Goal: Task Accomplishment & Management: Use online tool/utility

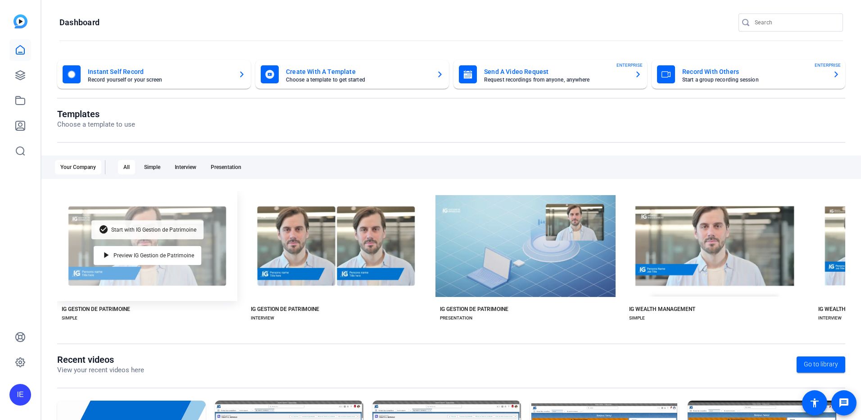
click at [138, 227] on span "Start with IG Gestion de Patrimoine" at bounding box center [153, 229] width 85 height 5
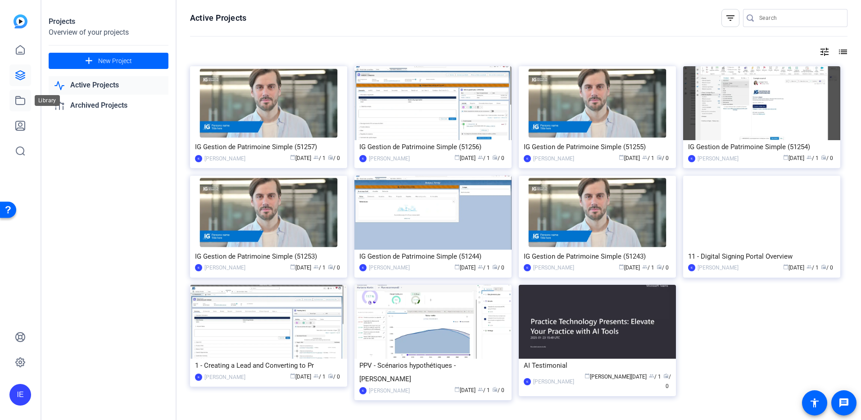
click at [23, 97] on icon at bounding box center [20, 100] width 11 height 11
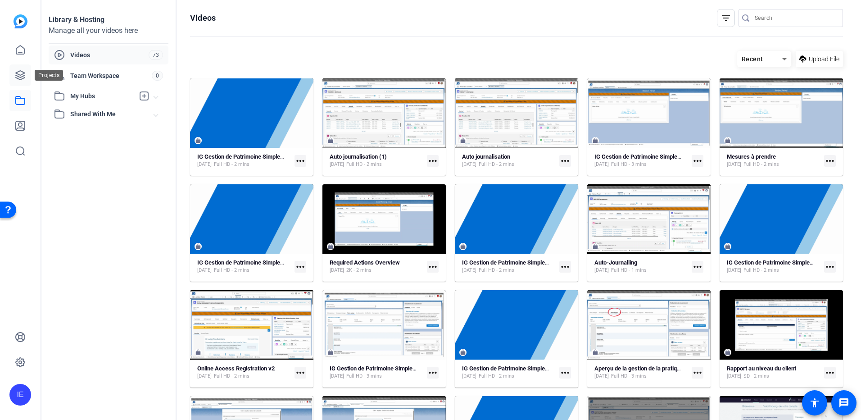
click at [20, 69] on link at bounding box center [20, 75] width 22 height 22
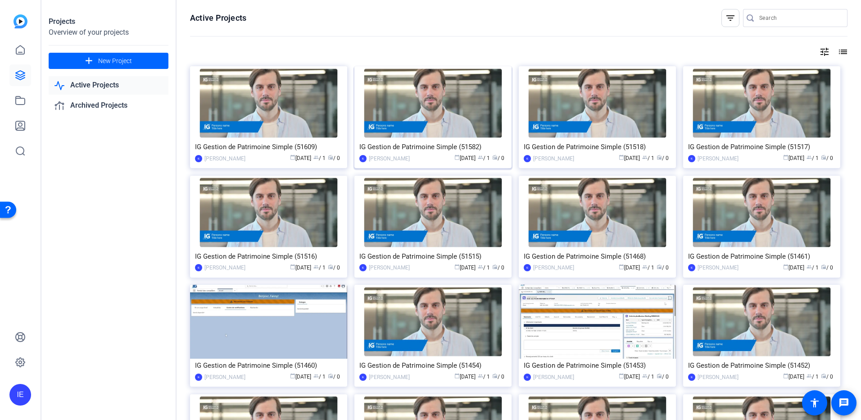
click at [455, 128] on img at bounding box center [432, 103] width 157 height 74
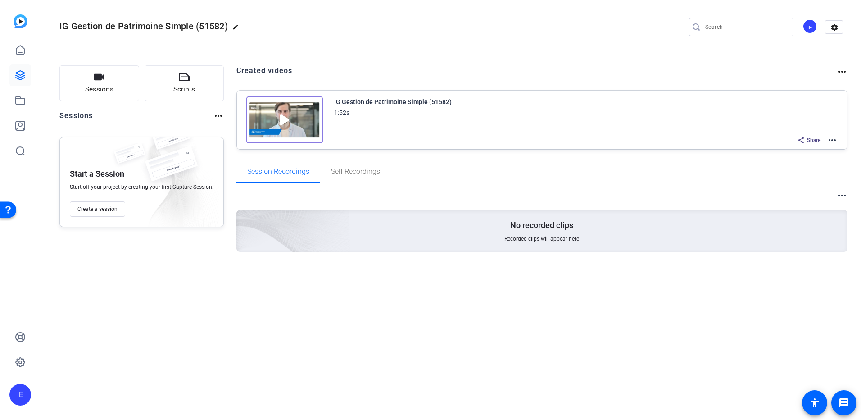
click at [834, 140] on mat-icon "more_horiz" at bounding box center [832, 140] width 11 height 11
click at [802, 151] on span "Edit in Creator" at bounding box center [799, 150] width 63 height 11
